Goal: Task Accomplishment & Management: Manage account settings

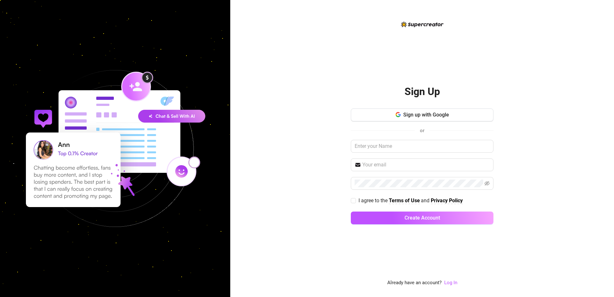
click at [449, 286] on link "Log In" at bounding box center [450, 283] width 13 height 8
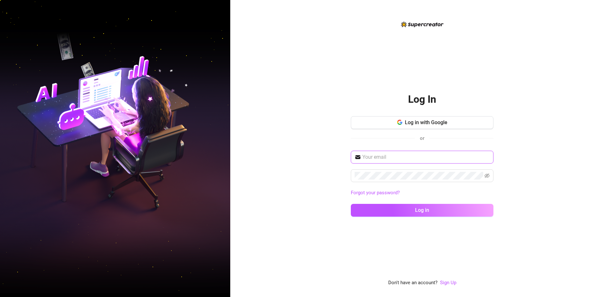
click at [401, 158] on input "text" at bounding box center [425, 157] width 127 height 8
type input "[EMAIL_ADDRESS][DOMAIN_NAME]"
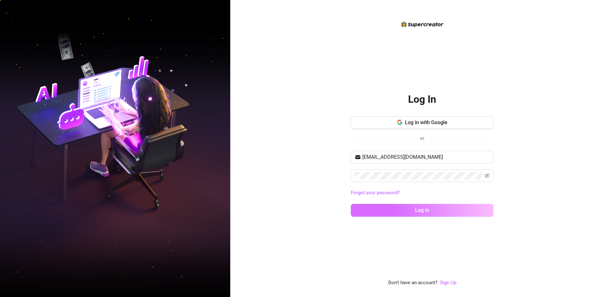
click at [480, 206] on button "Log in" at bounding box center [422, 210] width 143 height 13
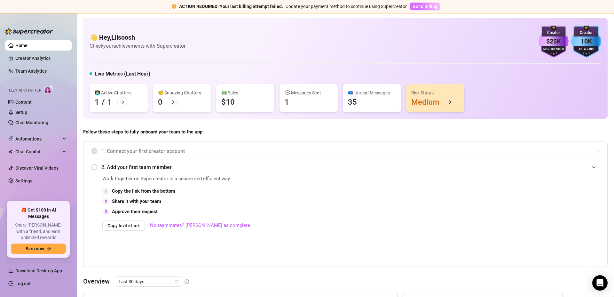
click at [420, 4] on span "Go to Billing" at bounding box center [424, 6] width 25 height 5
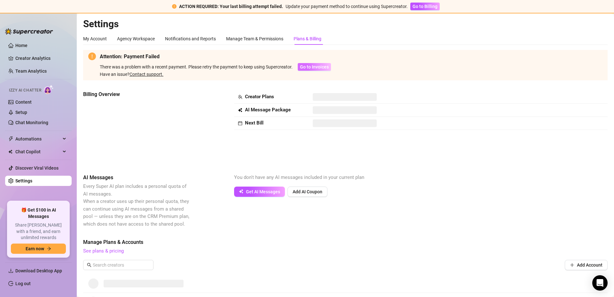
click at [320, 65] on span "Go to Invoices" at bounding box center [314, 66] width 29 height 5
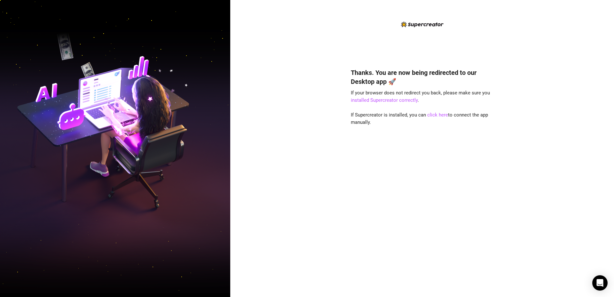
click at [448, 83] on h4 "Thanks. You are now being redirected to our Desktop app 🚀" at bounding box center [422, 77] width 143 height 18
